Goal: Task Accomplishment & Management: Complete application form

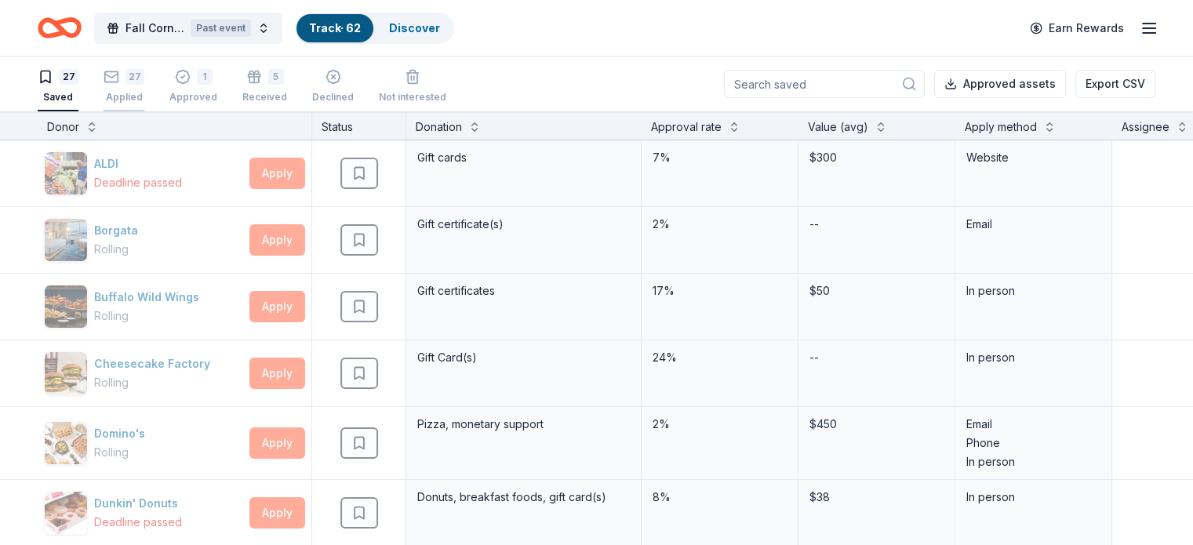
click at [118, 72] on rect "button" at bounding box center [111, 76] width 13 height 10
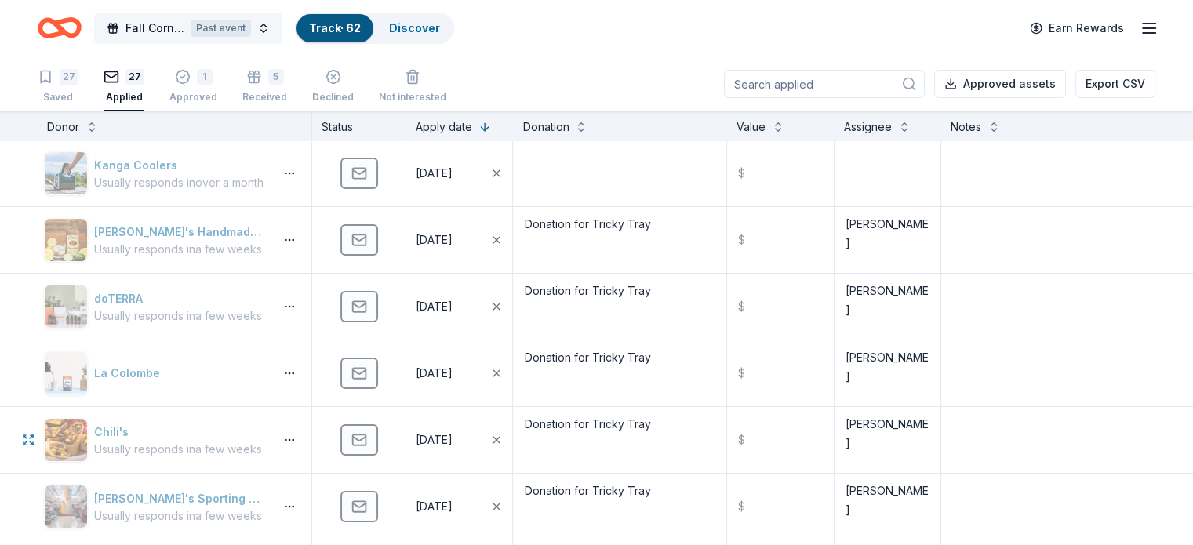
click at [184, 21] on span "Fall Cornhole Tournament" at bounding box center [155, 28] width 59 height 19
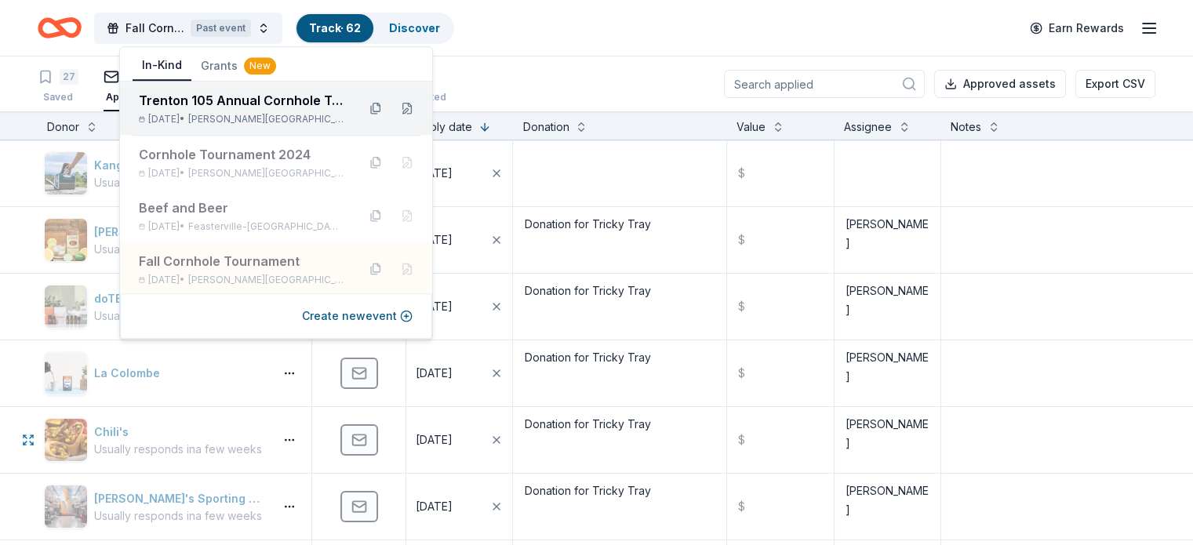
click at [219, 107] on div "Trenton 105 Annual Cornhole Tournament" at bounding box center [242, 100] width 206 height 19
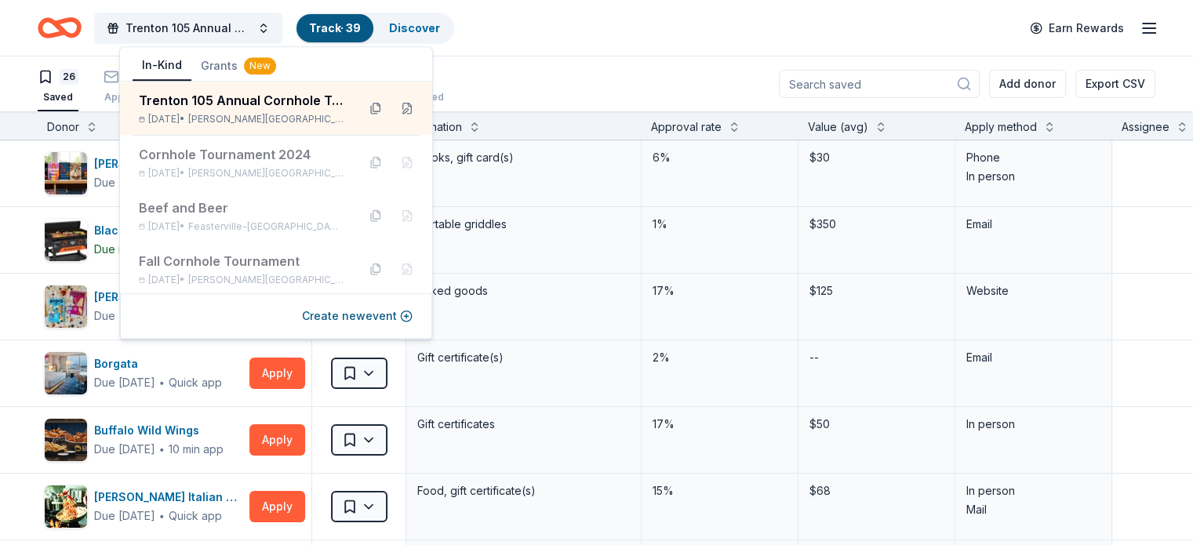
click at [559, 84] on div "26 Saved 13 Applied Approved Received Declined Not interested Add donor Export …" at bounding box center [597, 83] width 1118 height 55
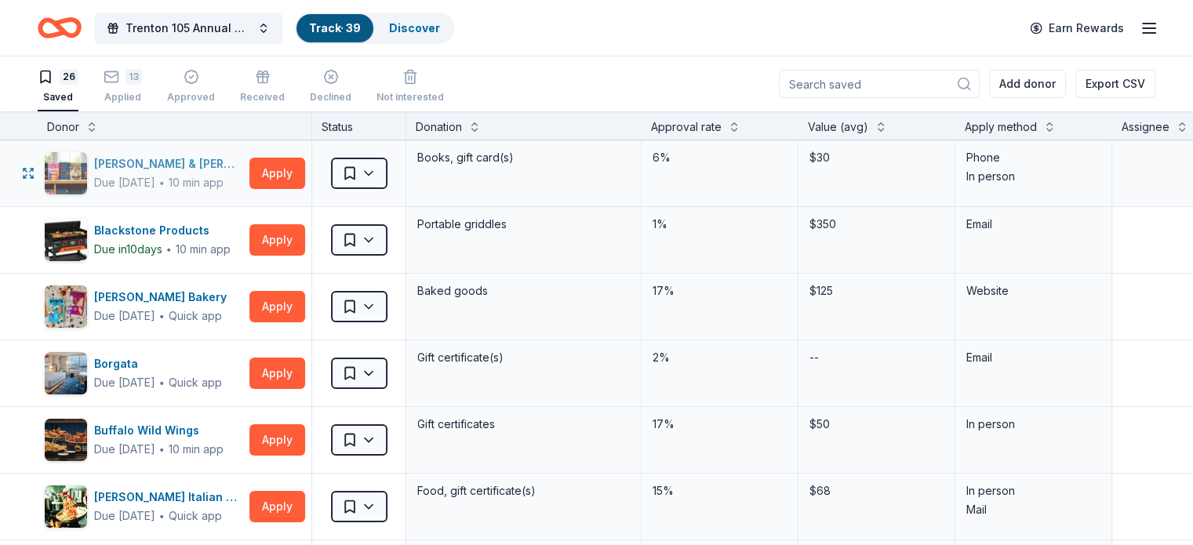
click at [164, 162] on div "[PERSON_NAME] & [PERSON_NAME]" at bounding box center [168, 164] width 149 height 19
click at [300, 231] on button "Apply" at bounding box center [278, 239] width 56 height 31
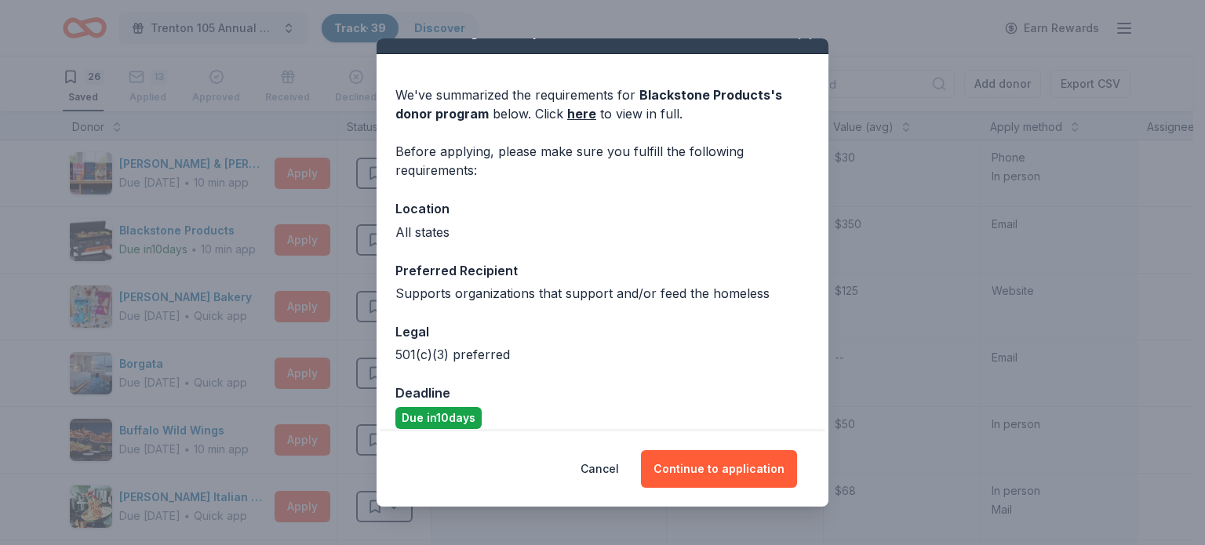
scroll to position [44, 0]
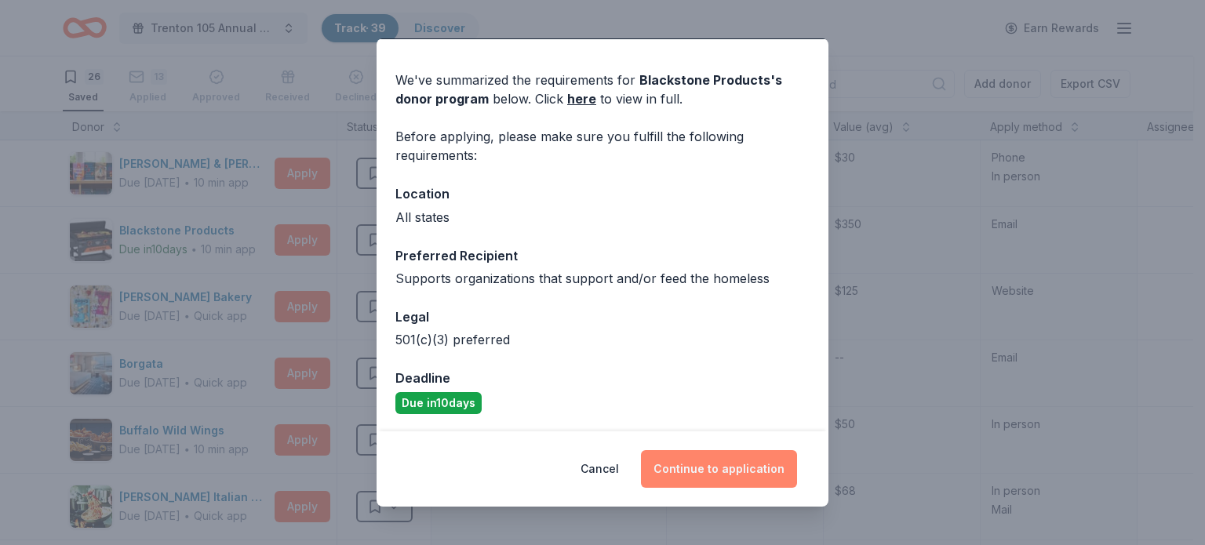
click at [668, 461] on button "Continue to application" at bounding box center [719, 469] width 156 height 38
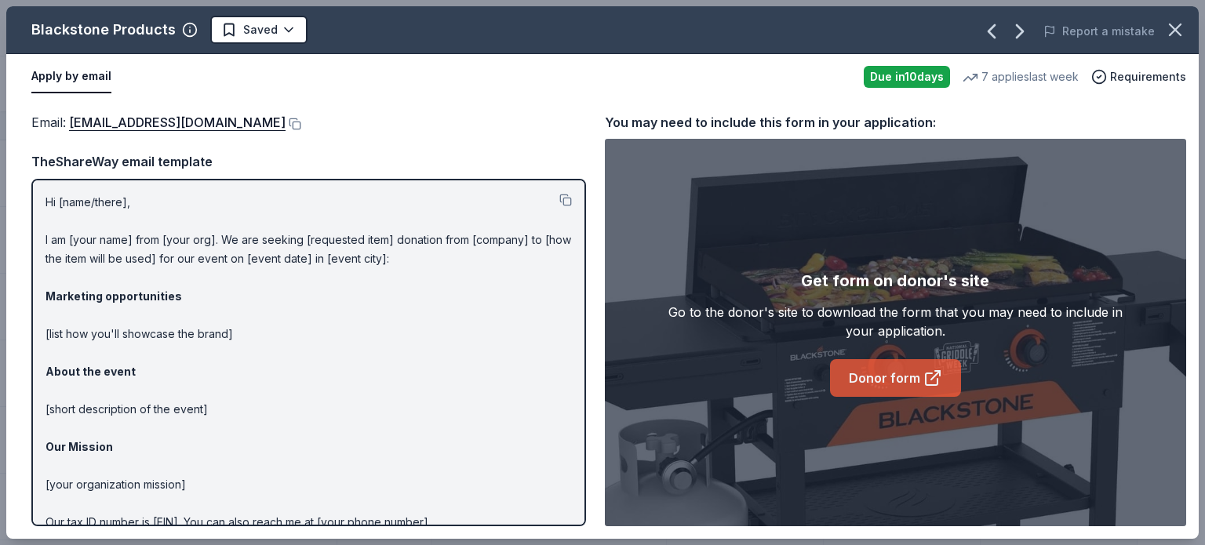
click at [866, 377] on link "Donor form" at bounding box center [895, 378] width 131 height 38
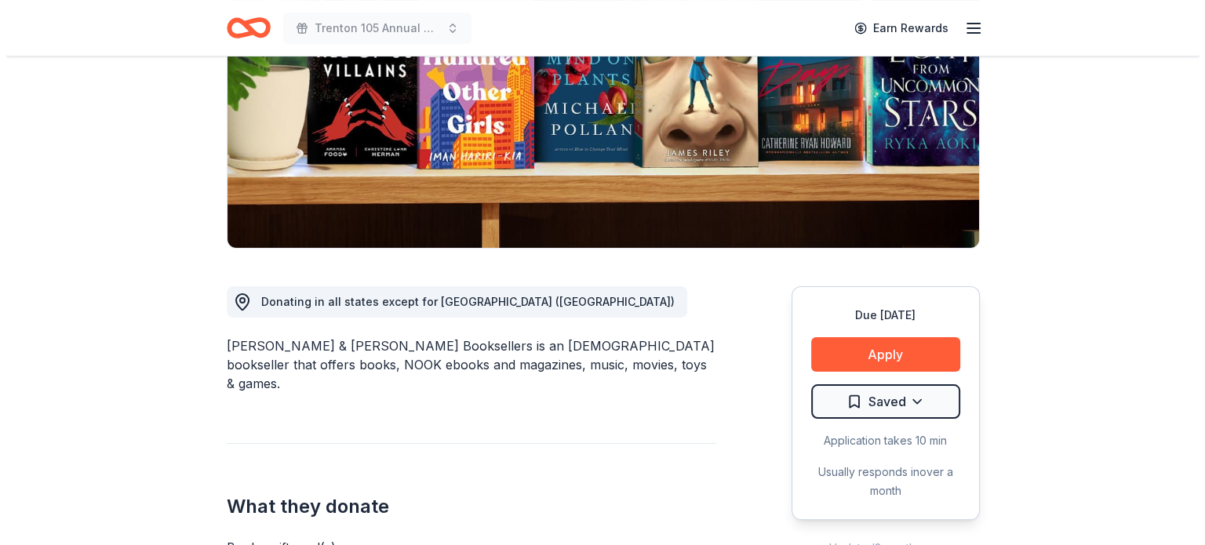
scroll to position [235, 0]
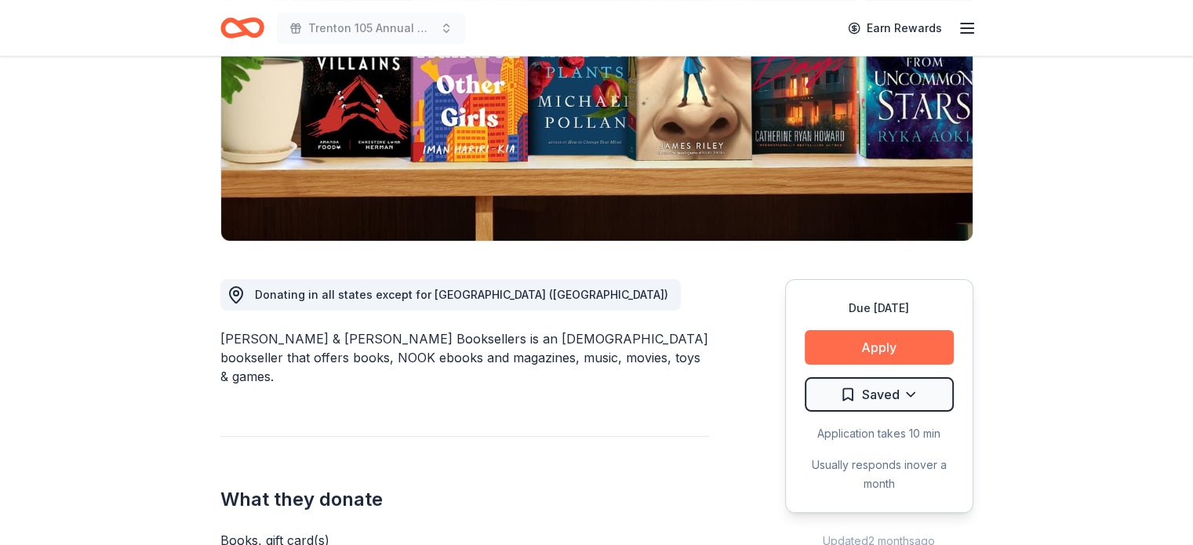
click at [856, 342] on button "Apply" at bounding box center [879, 347] width 149 height 35
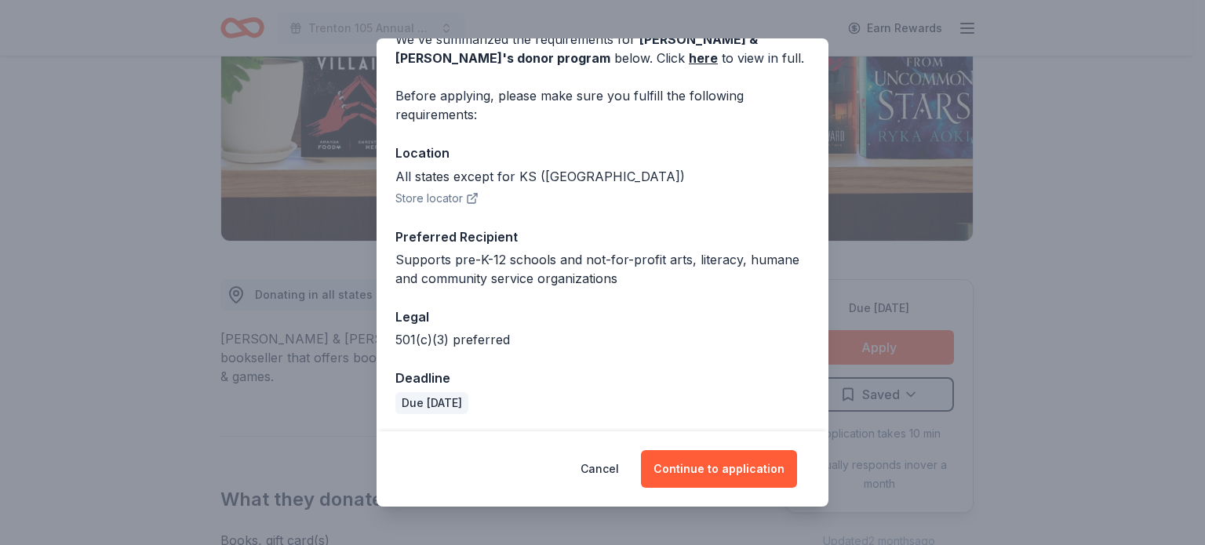
scroll to position [85, 0]
click at [723, 465] on button "Continue to application" at bounding box center [719, 469] width 156 height 38
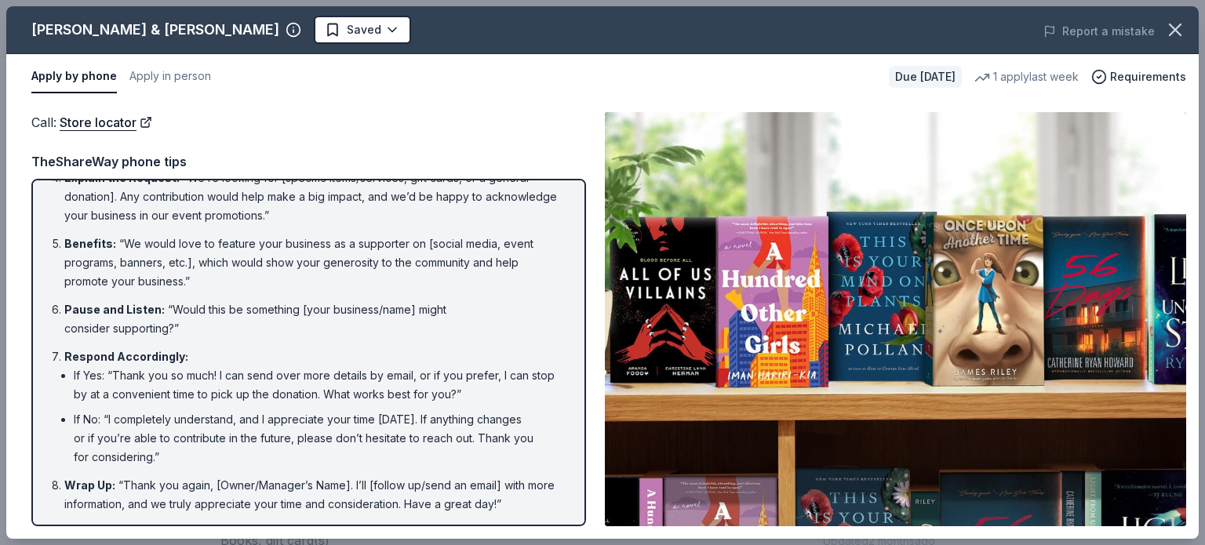
scroll to position [0, 0]
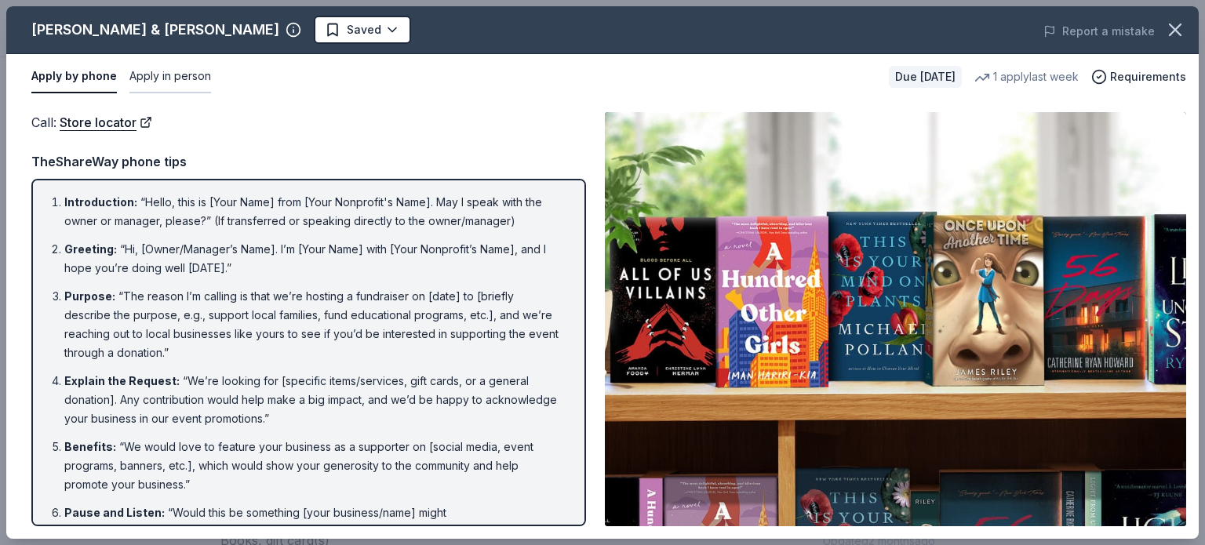
click at [176, 72] on button "Apply in person" at bounding box center [170, 76] width 82 height 33
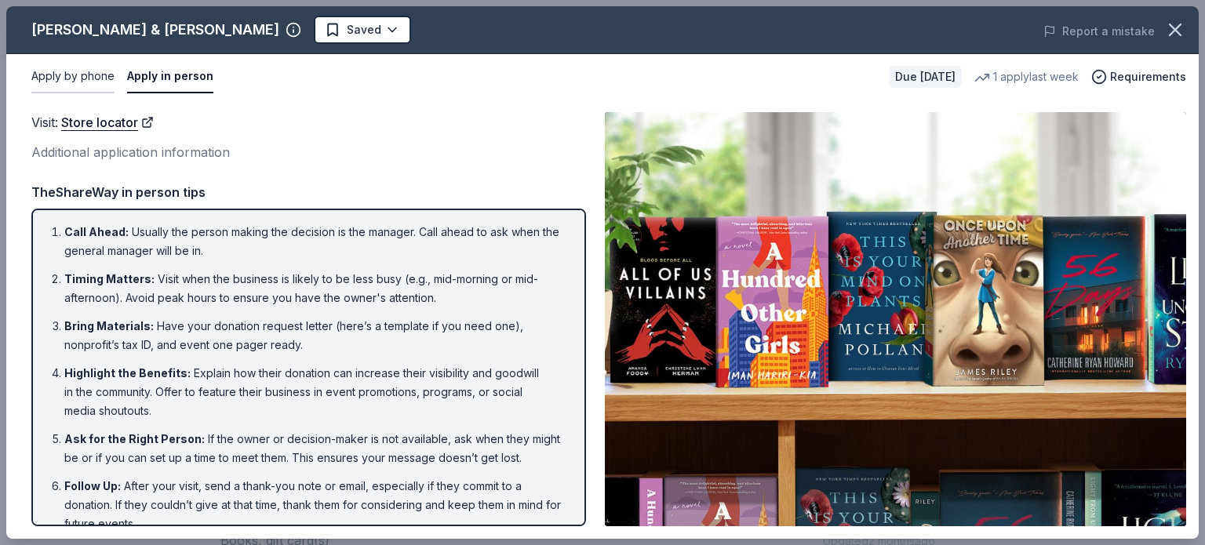
click at [93, 79] on button "Apply by phone" at bounding box center [72, 76] width 83 height 33
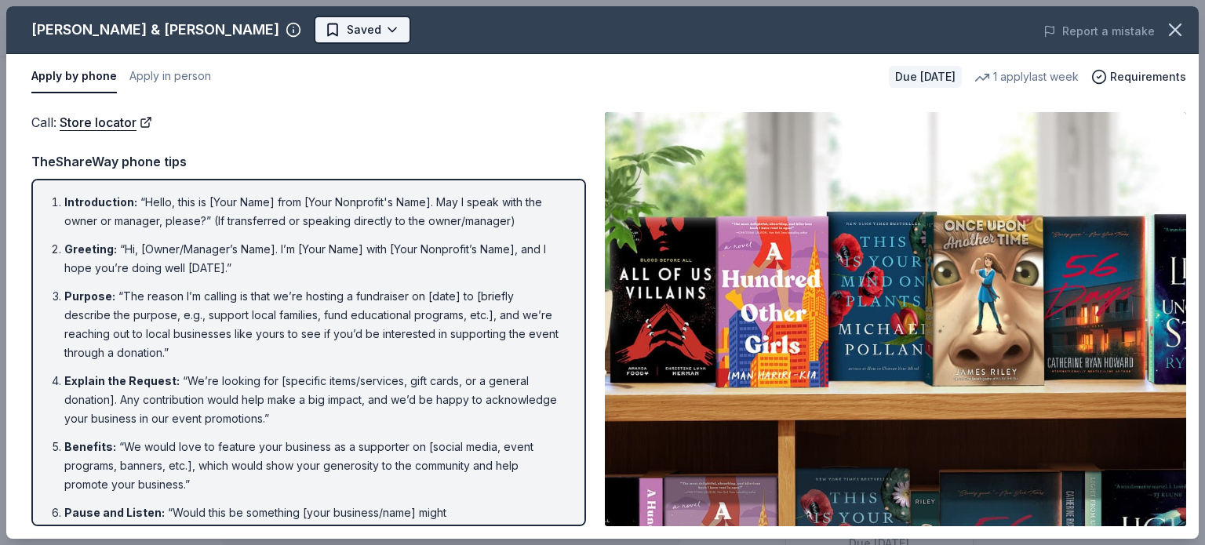
click at [208, 39] on html "Trenton 105 Annual Cornhole Tournament Earn Rewards Due in 22 days Share Barnes…" at bounding box center [602, 272] width 1205 height 545
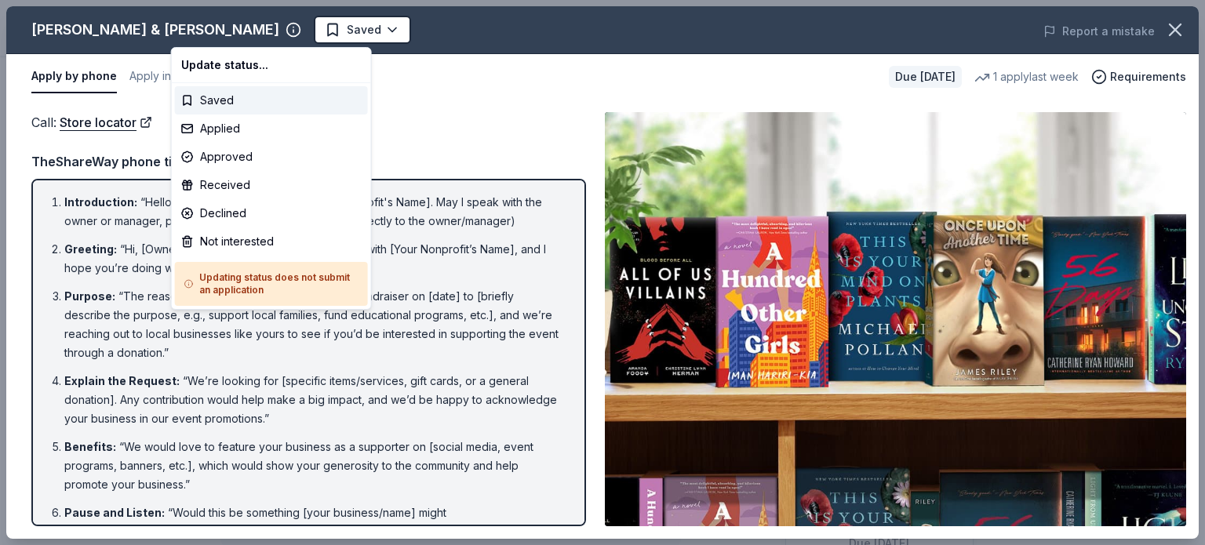
click at [404, 91] on html "Trenton 105 Annual Cornhole Tournament Saved Apply Due in 22 days Share Barnes …" at bounding box center [602, 272] width 1205 height 545
